Goal: Ask a question

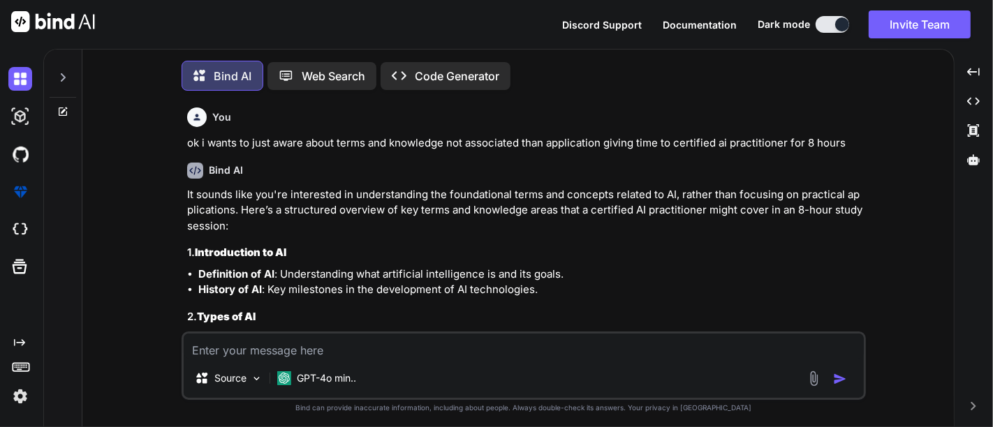
scroll to position [4263, 0]
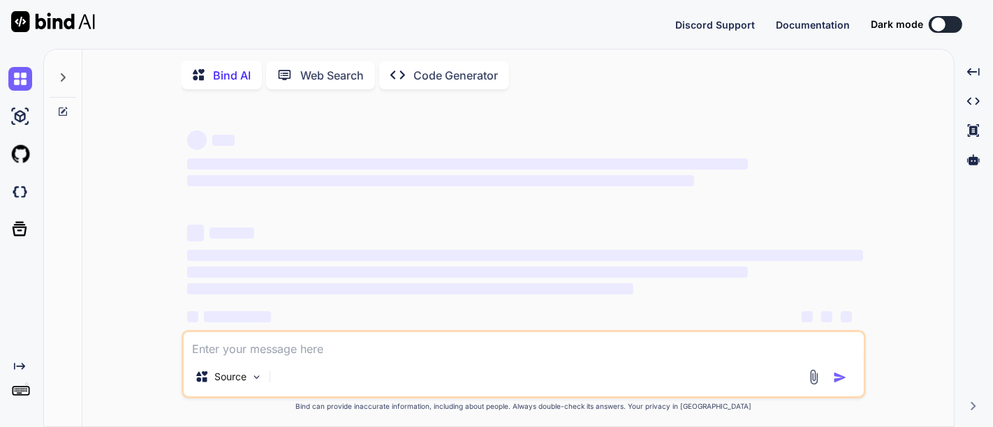
type textarea "x"
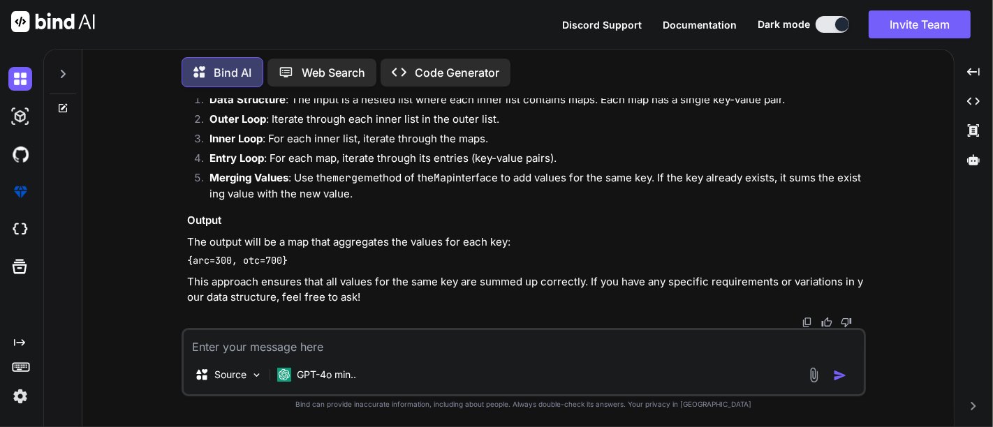
scroll to position [4263, 0]
click at [331, 335] on textarea at bounding box center [524, 342] width 680 height 25
paste textarea "Main.java:12: error: cannot find symbol prefix = prefix.subString(0,prefix.leng…"
type textarea "Main.java:12: error: cannot find symbol prefix = prefix.subString(0,prefix.leng…"
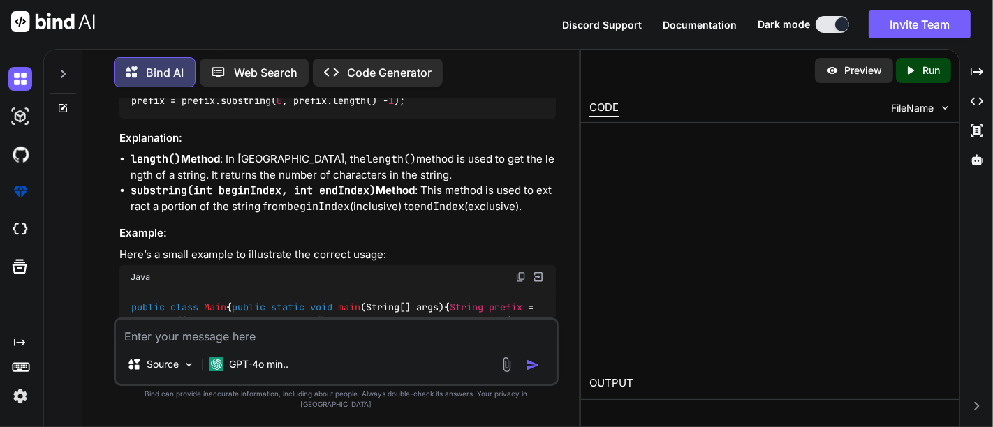
scroll to position [5634, 0]
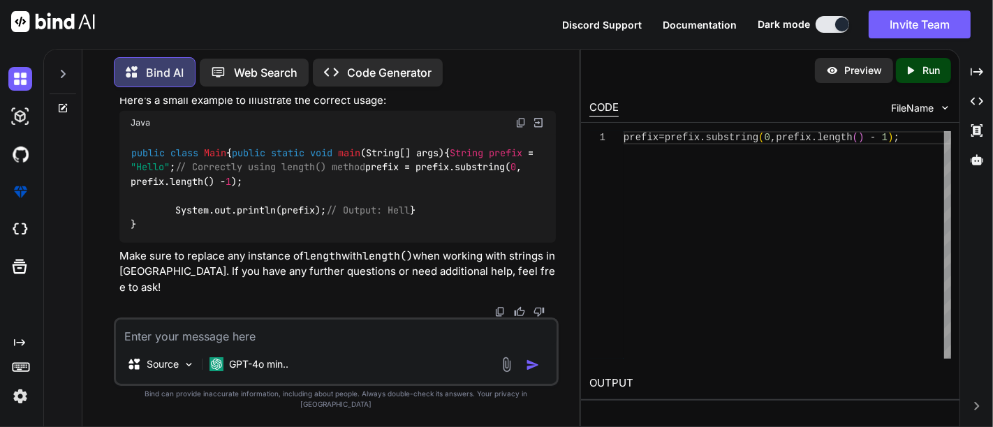
click at [68, 75] on div at bounding box center [63, 70] width 27 height 48
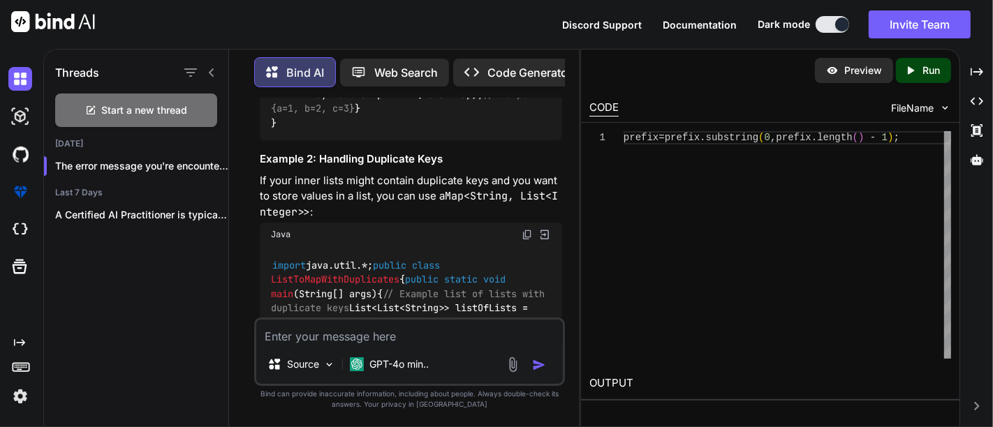
scroll to position [2968, 0]
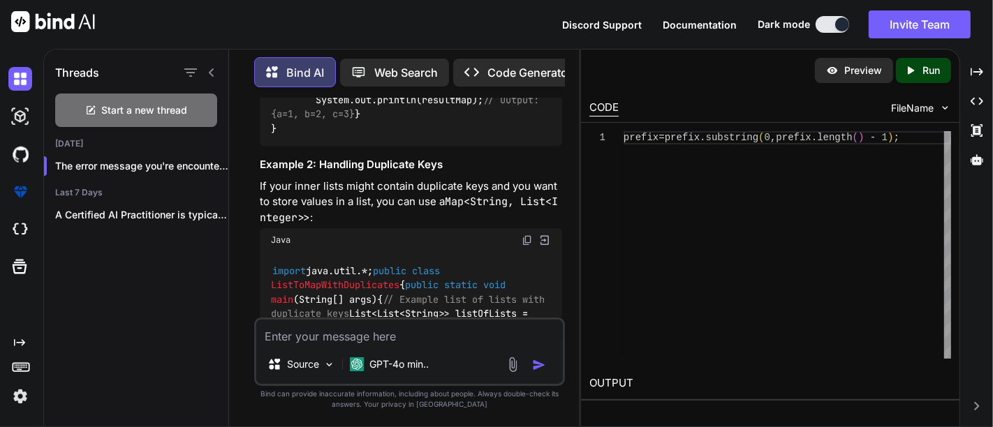
click at [309, 338] on textarea at bounding box center [409, 332] width 306 height 25
paste textarea "class Solution { public static String longestCommonPrefix(String[] strs) { if (…"
type textarea "class Solution { public static String longestCommonPrefix(String[] strs) { if (…"
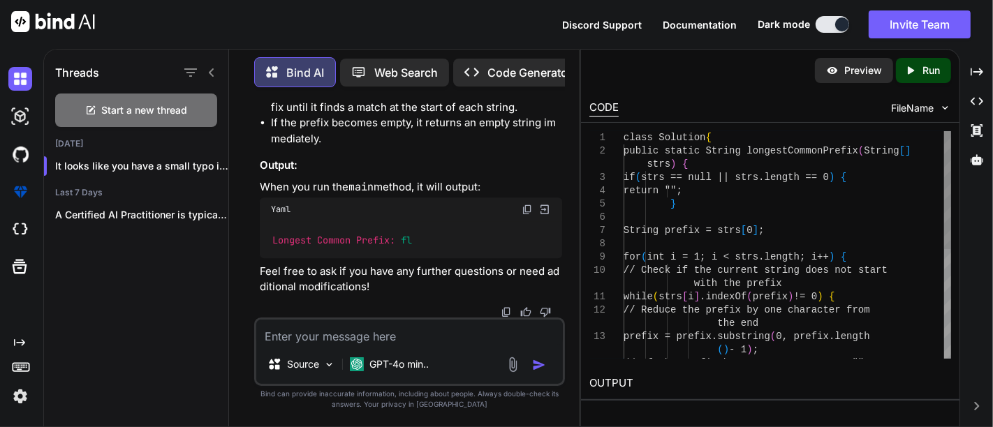
scroll to position [8090, 0]
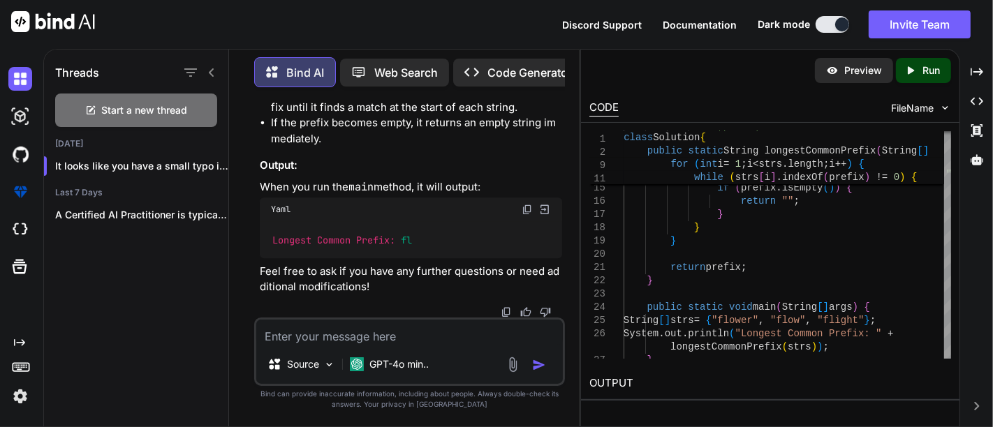
click at [436, 342] on textarea at bounding box center [409, 332] width 306 height 25
paste textarea "class Solution { public static String longestCommonPrefix(String[] strs) { if (…"
type textarea "class Solution { public static String longestCommonPrefix(String[] strs) { if (…"
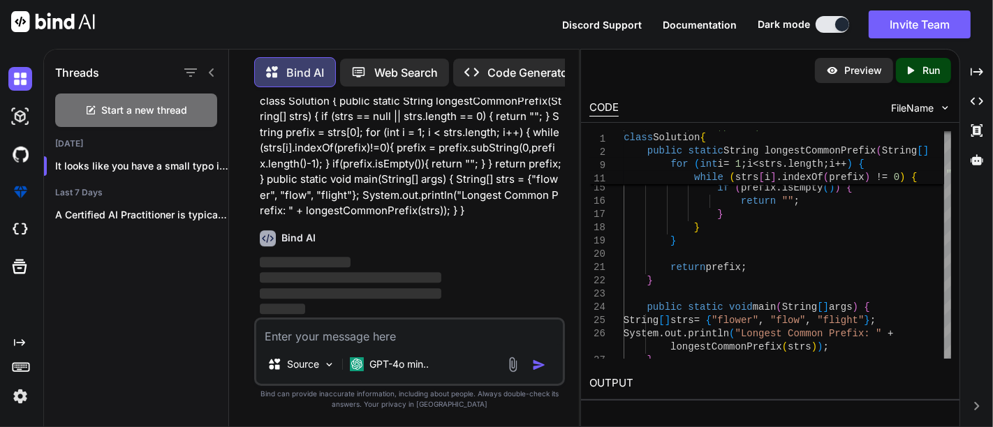
scroll to position [8830, 0]
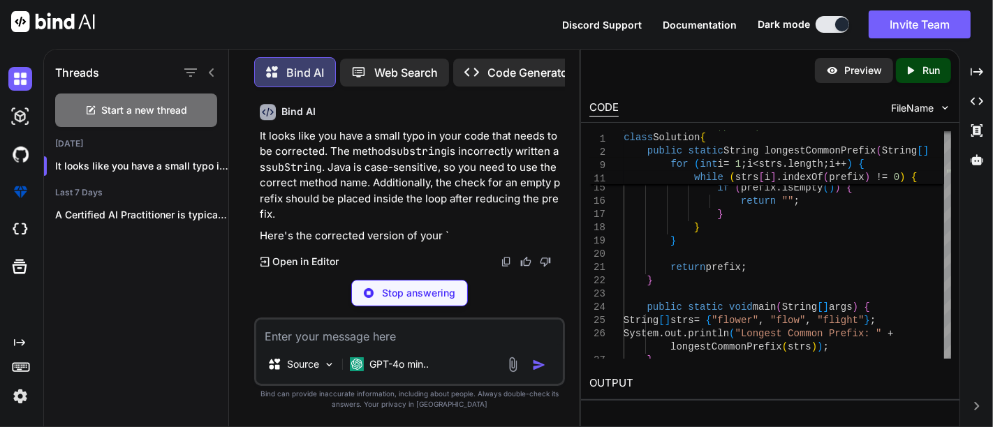
click at [522, 93] on p "class Solution { public static String longestCommonPrefix(String[] strs) { if (…" at bounding box center [411, 30] width 302 height 126
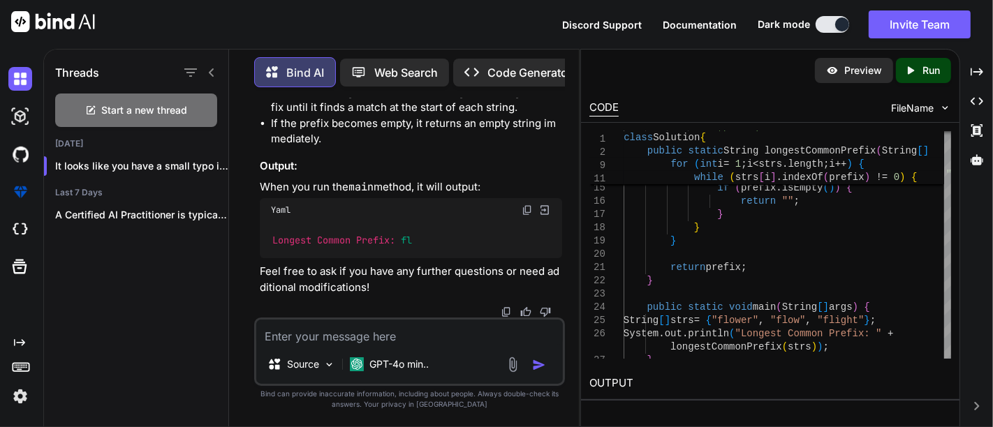
scroll to position [9584, 0]
copy code "substring"
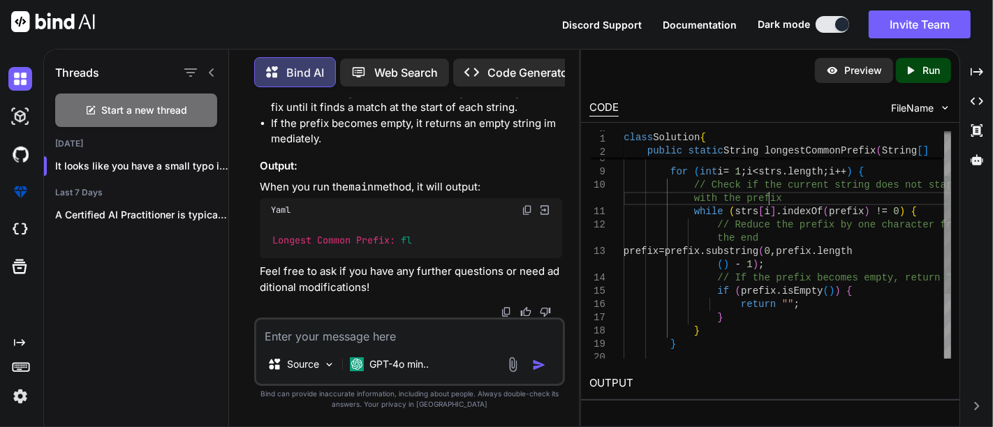
scroll to position [0, 0]
click at [908, 204] on div "prefix = prefix . substring ( 0 , prefix . length ( ) - 1 ) ; // If the prefix …" at bounding box center [788, 265] width 328 height 438
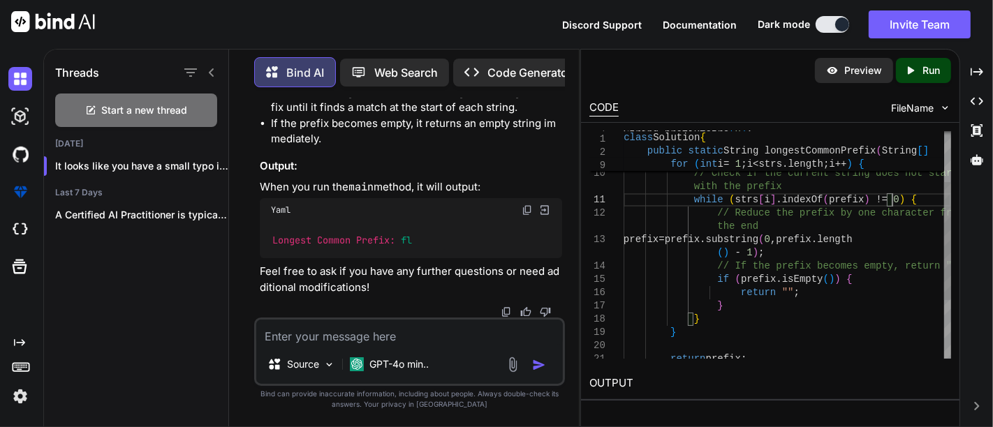
click at [902, 194] on div "prefix = prefix . substring ( 0 , prefix . length ( ) - 1 ) ; // If the prefix …" at bounding box center [788, 253] width 328 height 438
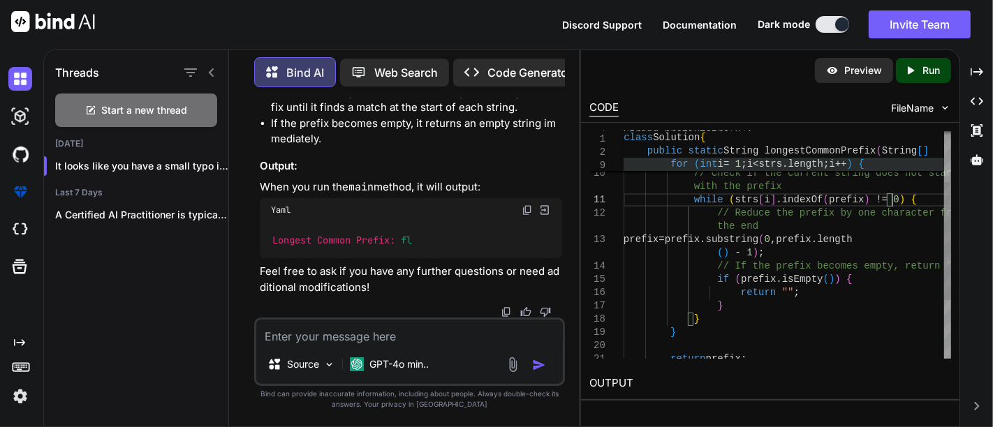
click at [879, 169] on span "for ( int i = 1 ; i < strs . length ; i ++ ) {" at bounding box center [784, 164] width 321 height 13
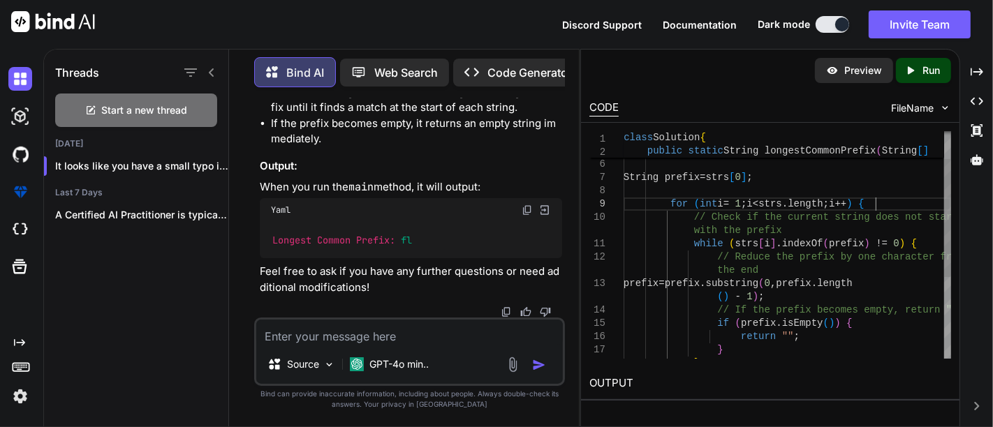
click at [885, 208] on div "prefix = prefix . substring ( 0 , prefix . length ( ) - 1 ) ; // If the prefix …" at bounding box center [788, 297] width 328 height 438
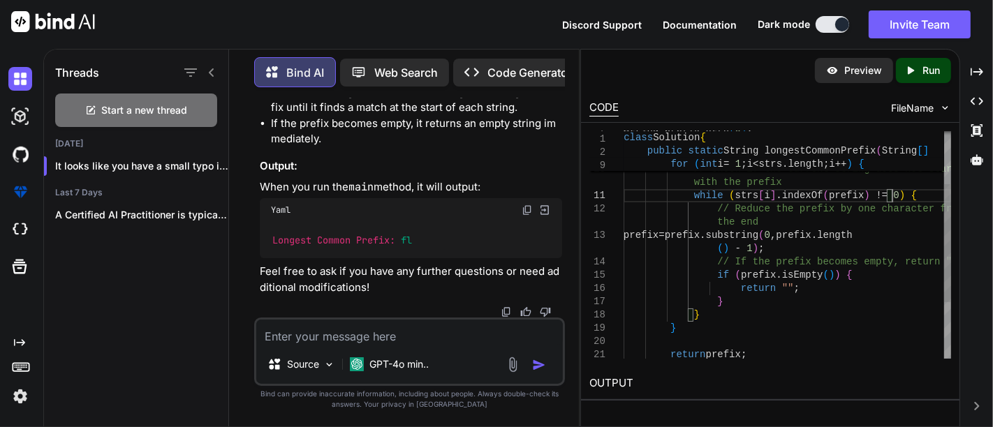
click at [903, 193] on div "prefix = prefix . substring ( 0 , prefix . length ( ) - 1 ) ; // If the prefix …" at bounding box center [788, 249] width 328 height 438
